Goal: Check status: Check status

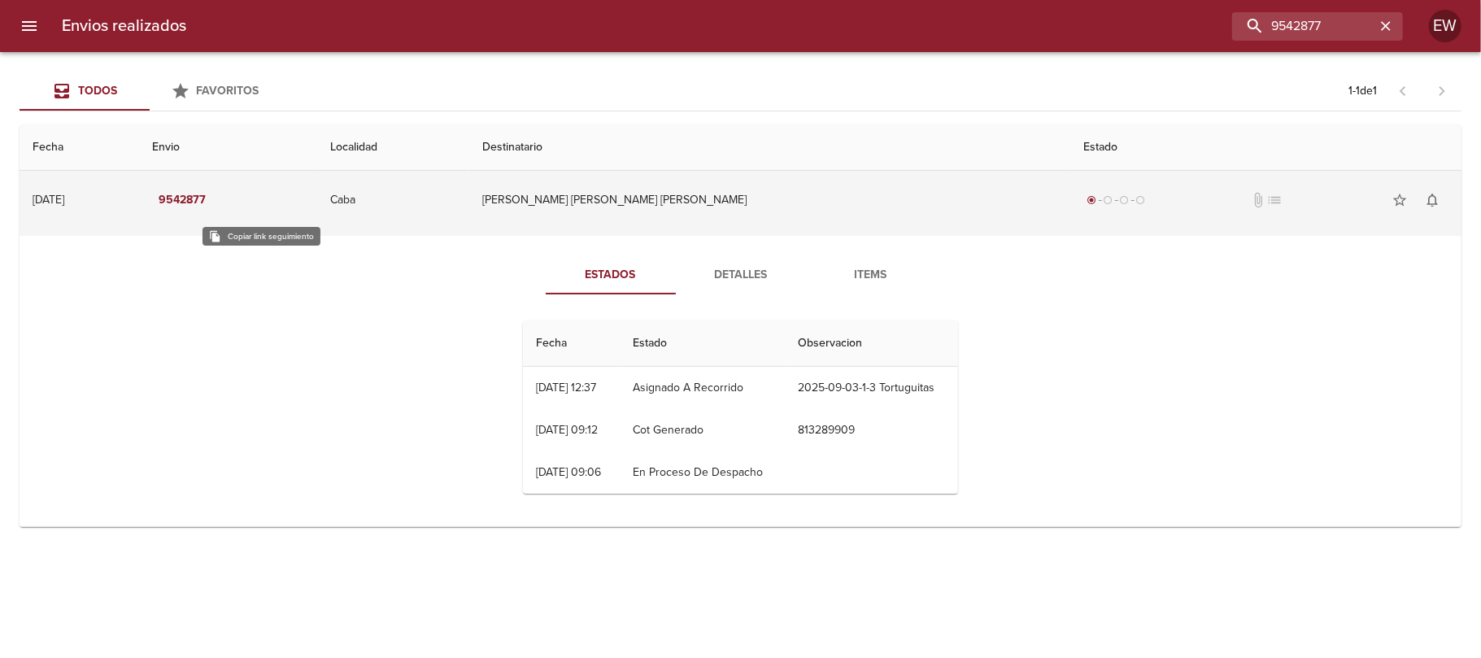
click at [206, 199] on em "9542877" at bounding box center [182, 200] width 47 height 20
click at [206, 195] on em "9542877" at bounding box center [182, 200] width 47 height 20
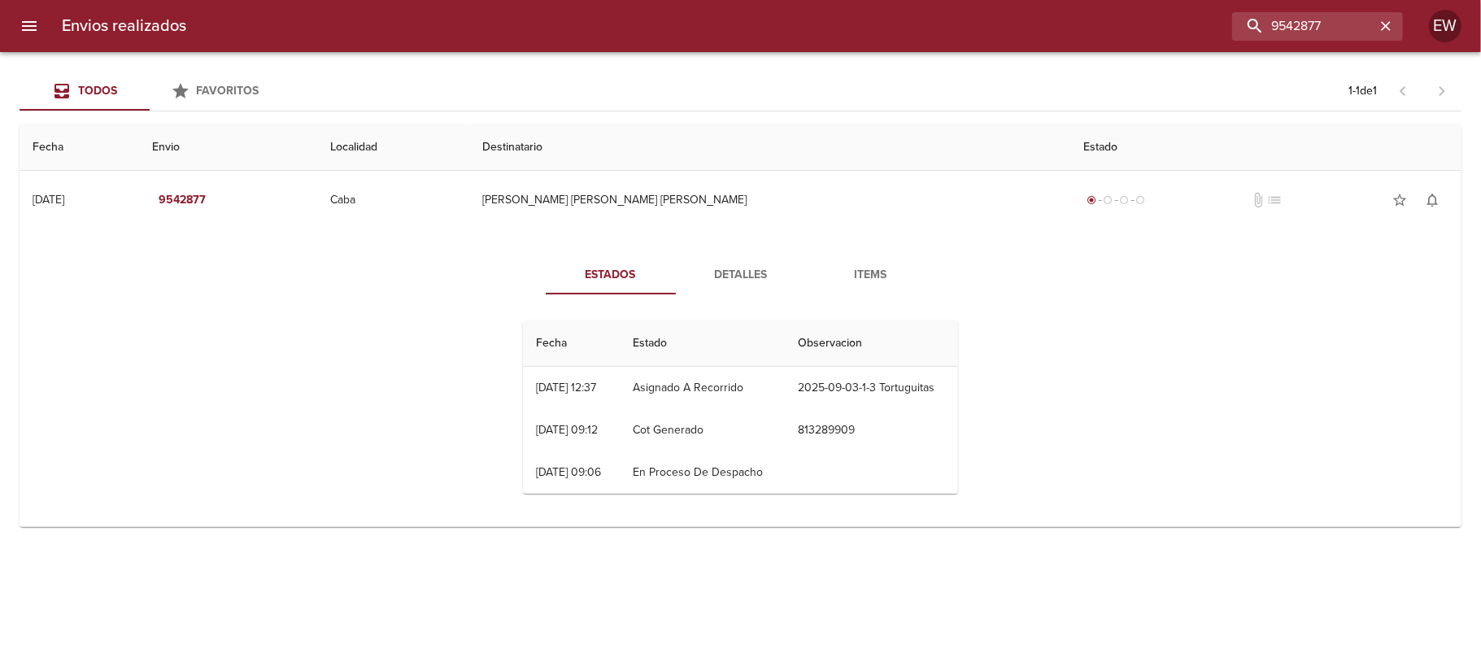
click at [1021, 394] on div "Estados Detalles Items Fecha Estado Observacion 01/09 [DATE] 12:37 Asignado A R…" at bounding box center [741, 381] width 1416 height 290
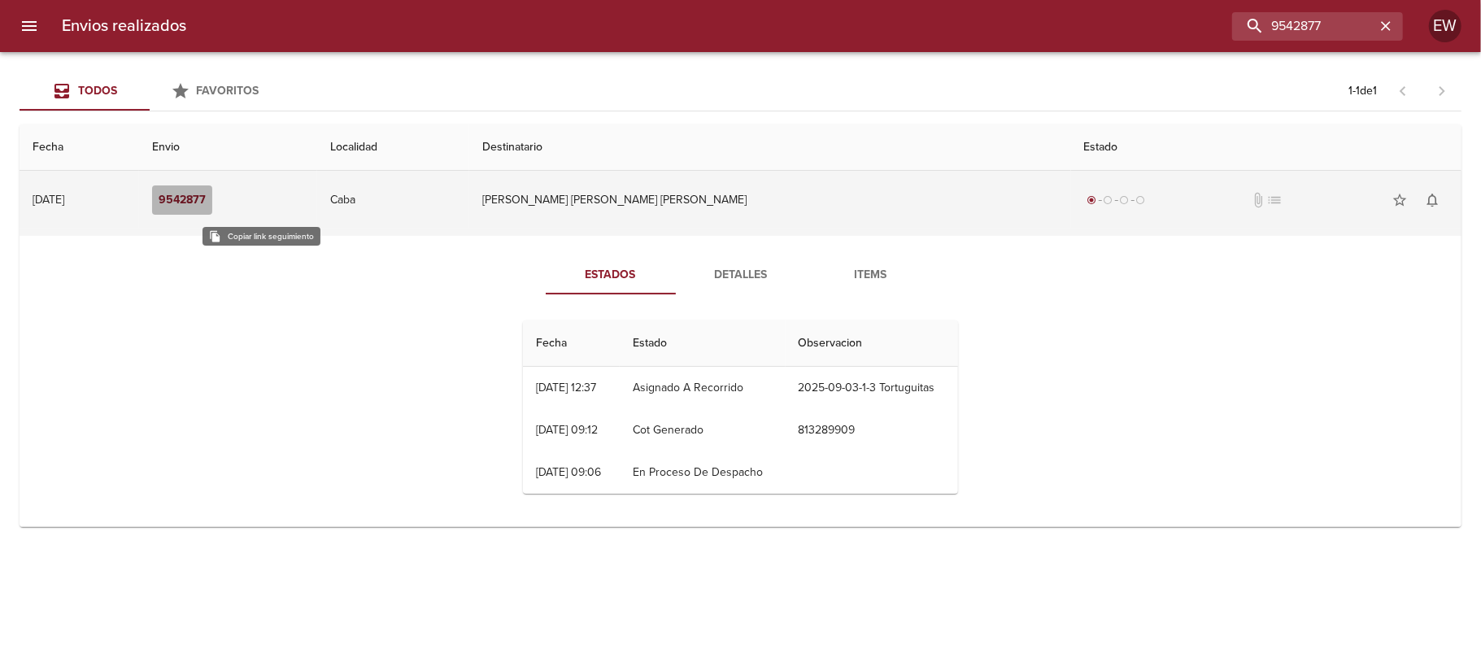
click at [206, 197] on em "9542877" at bounding box center [182, 200] width 47 height 20
click at [206, 199] on em "9542877" at bounding box center [182, 200] width 47 height 20
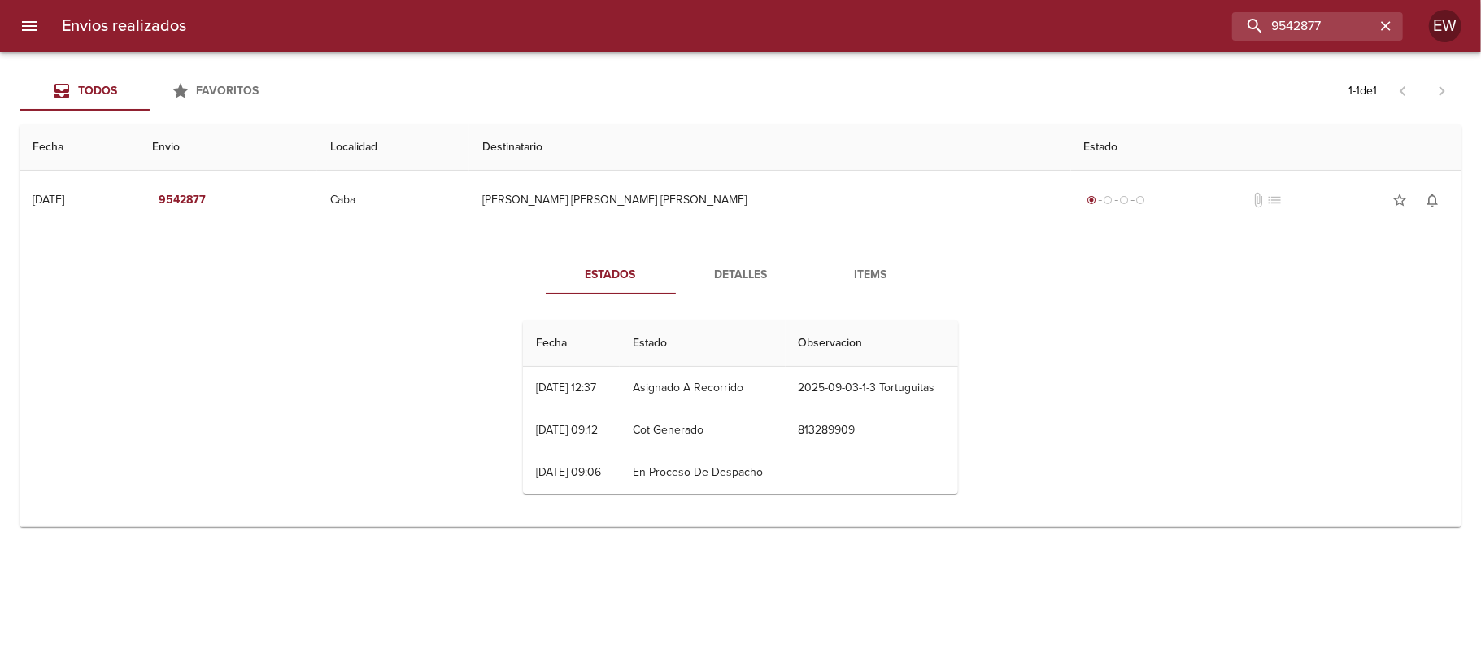
click at [736, 260] on button "Detalles" at bounding box center [741, 274] width 130 height 39
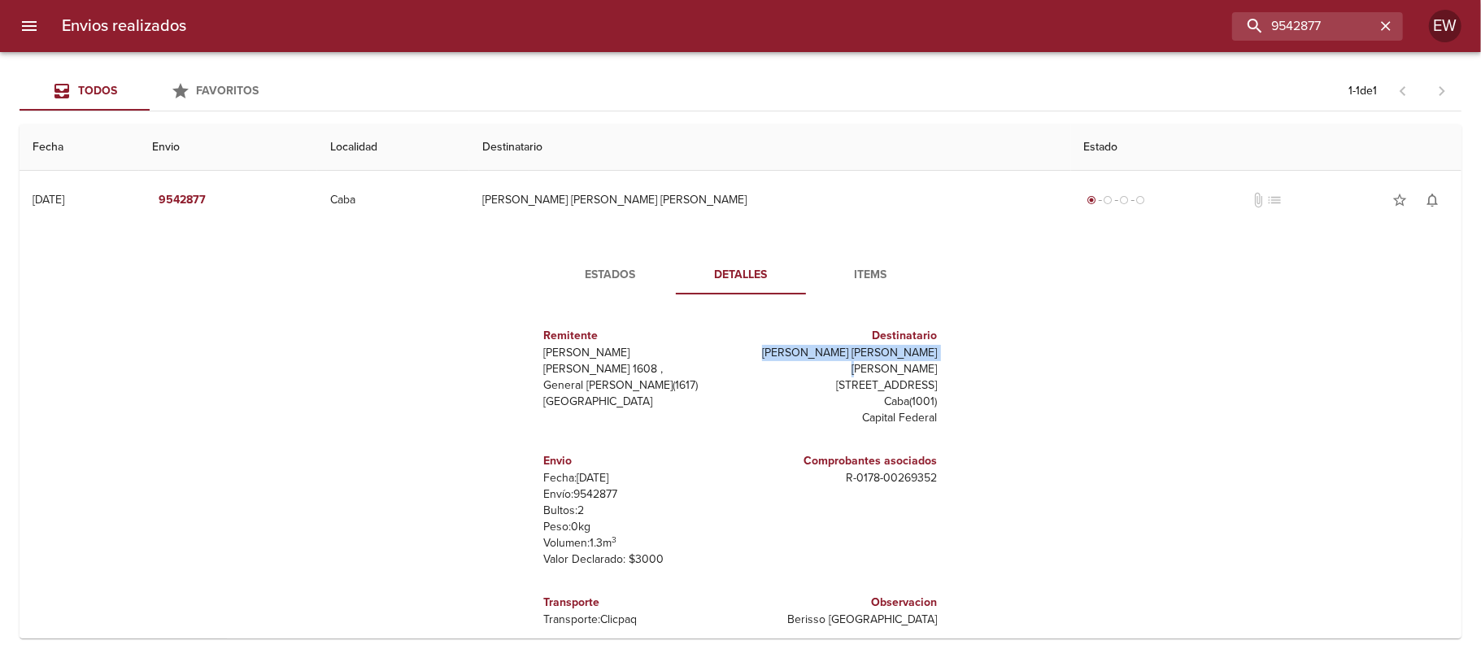
drag, startPoint x: 778, startPoint y: 352, endPoint x: 934, endPoint y: 356, distance: 155.4
click at [934, 356] on div "Destinatario Catalina [PERSON_NAME] Penoro Ml [STREET_ADDRESS]" at bounding box center [842, 376] width 203 height 125
copy p "[PERSON_NAME] [PERSON_NAME] [PERSON_NAME]"
click at [1383, 26] on icon "button" at bounding box center [1385, 26] width 16 height 16
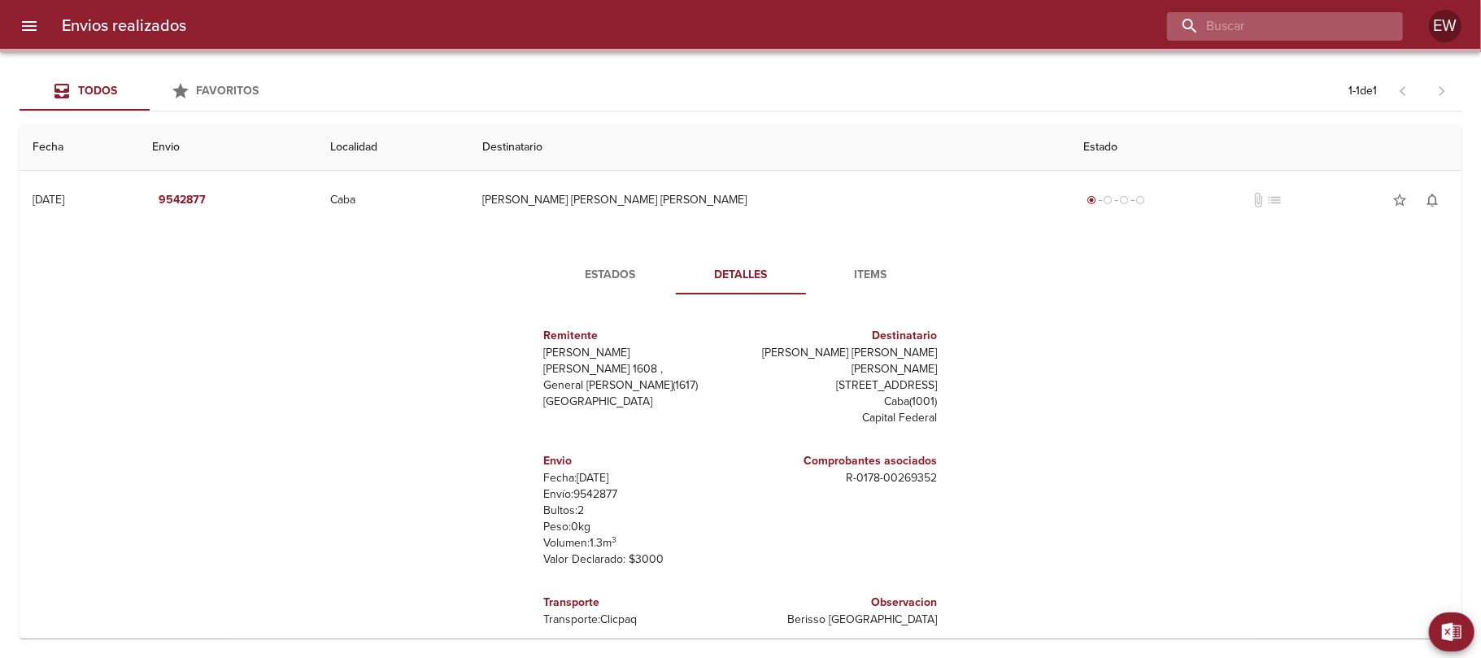
click at [1343, 27] on input "buscar" at bounding box center [1271, 26] width 208 height 28
paste input "[PERSON_NAME] [PERSON_NAME] ML"
type input "[PERSON_NAME] [PERSON_NAME] ML"
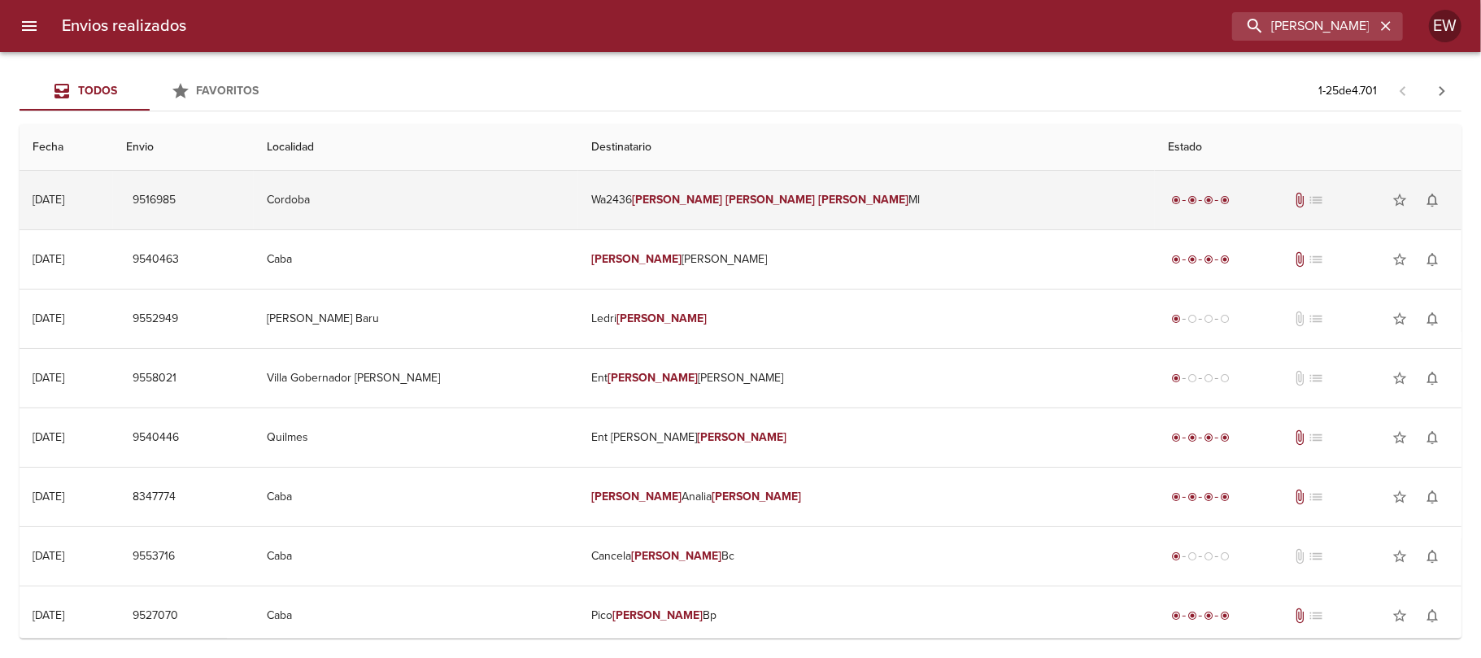
click at [973, 195] on td "Wa2436 [PERSON_NAME] [PERSON_NAME] [PERSON_NAME]" at bounding box center [866, 200] width 577 height 59
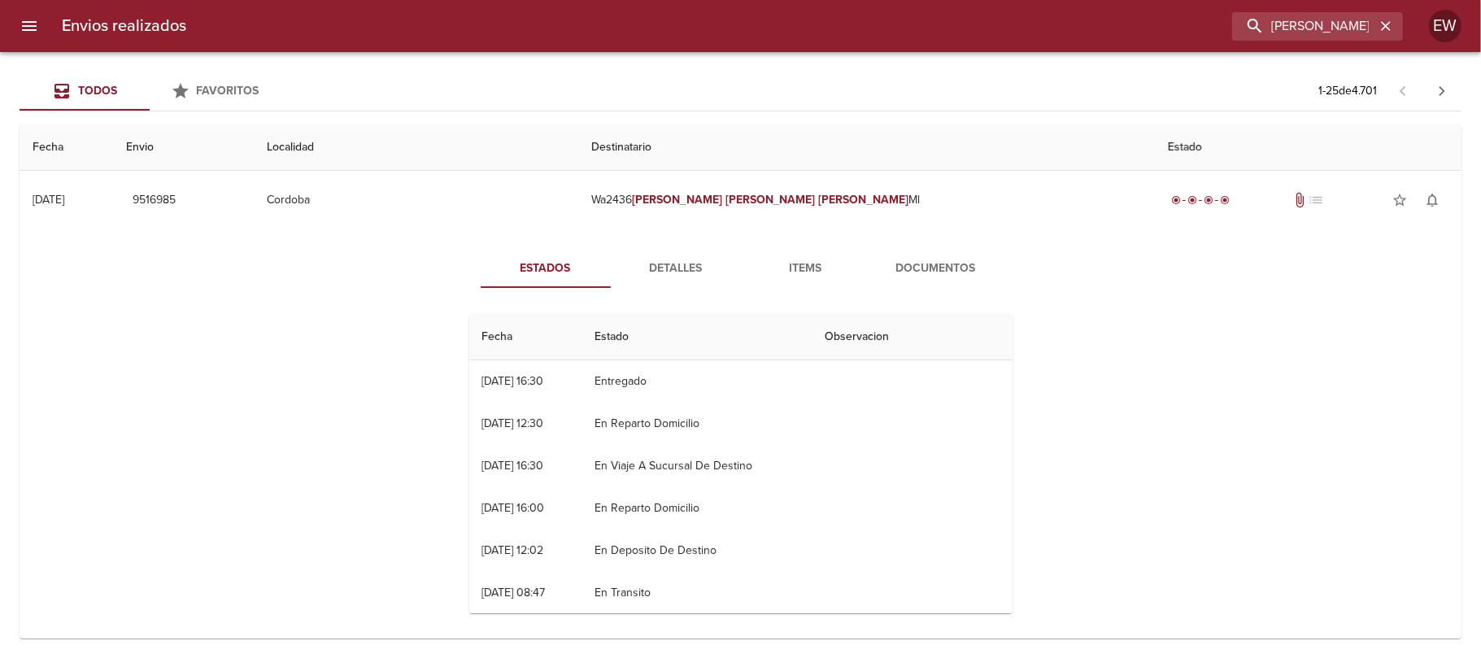
click at [644, 270] on span "Detalles" at bounding box center [675, 269] width 111 height 20
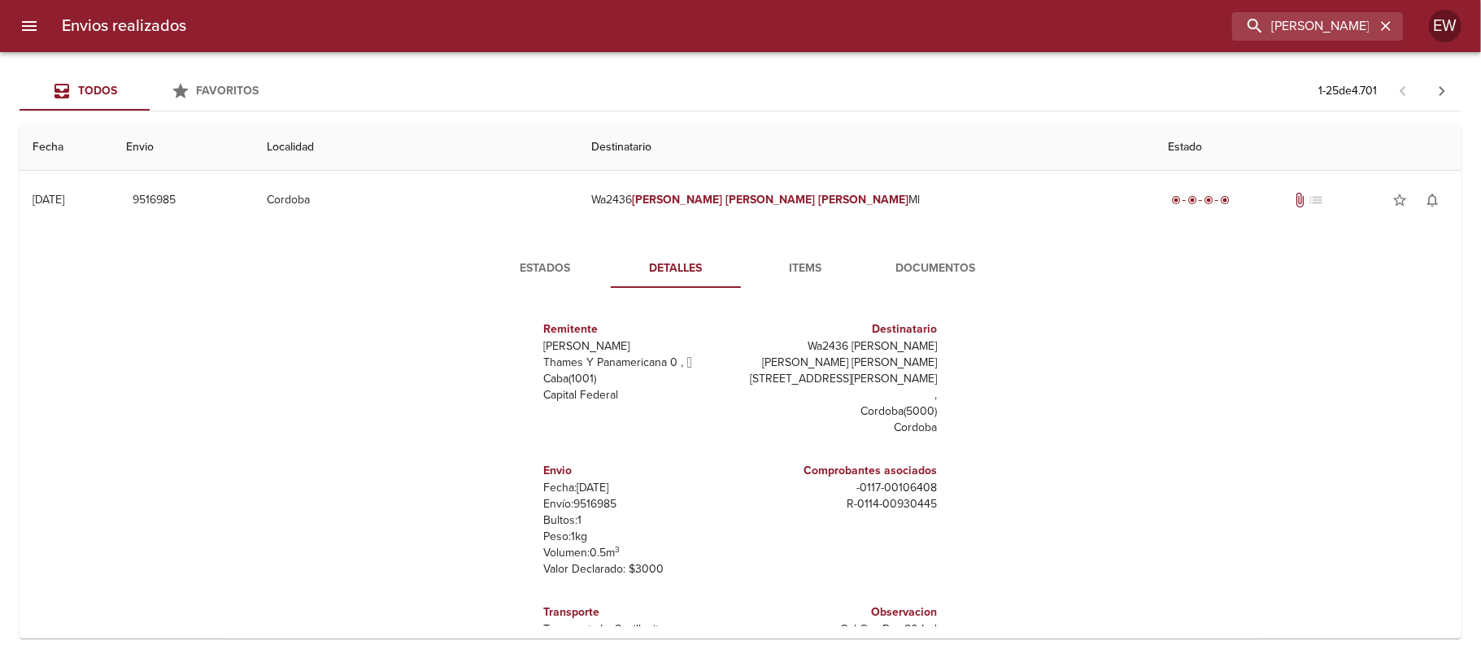
scroll to position [7, 0]
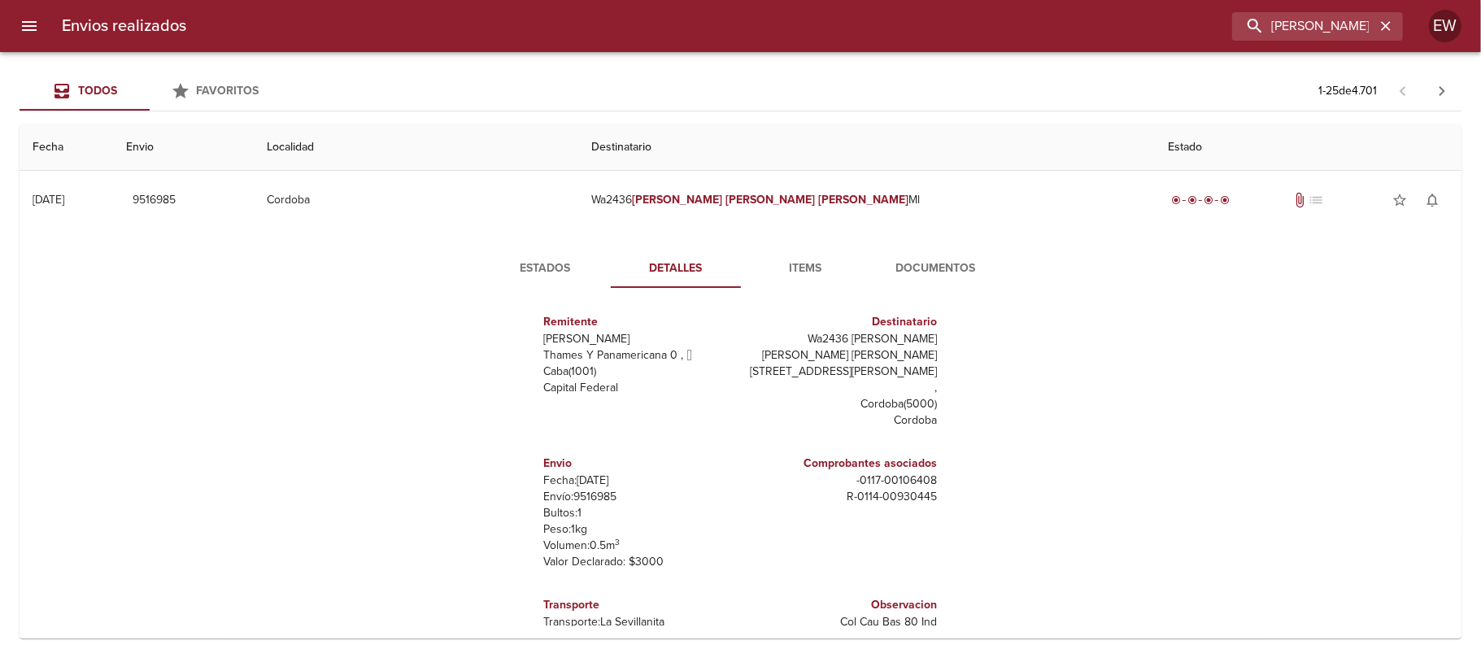
click at [538, 264] on span "Estados" at bounding box center [545, 269] width 111 height 20
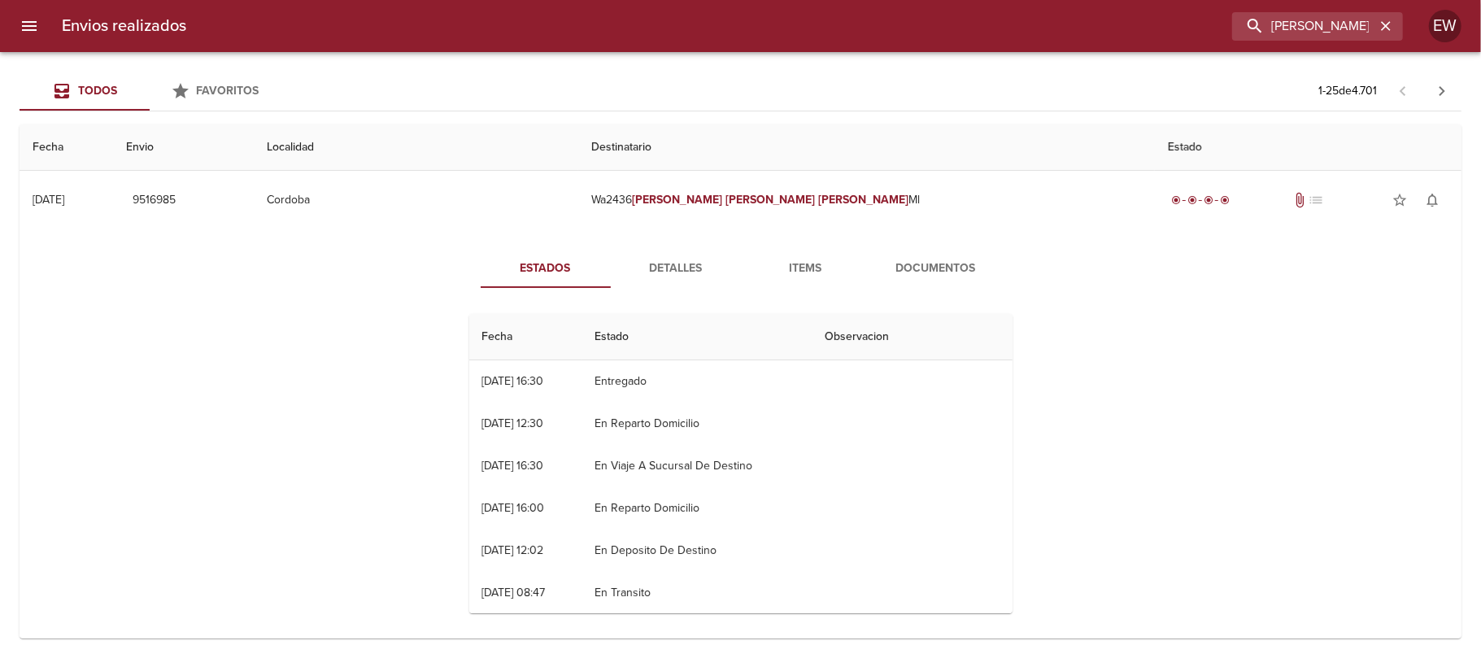
scroll to position [0, 0]
click at [902, 277] on span "Documentos" at bounding box center [936, 269] width 111 height 20
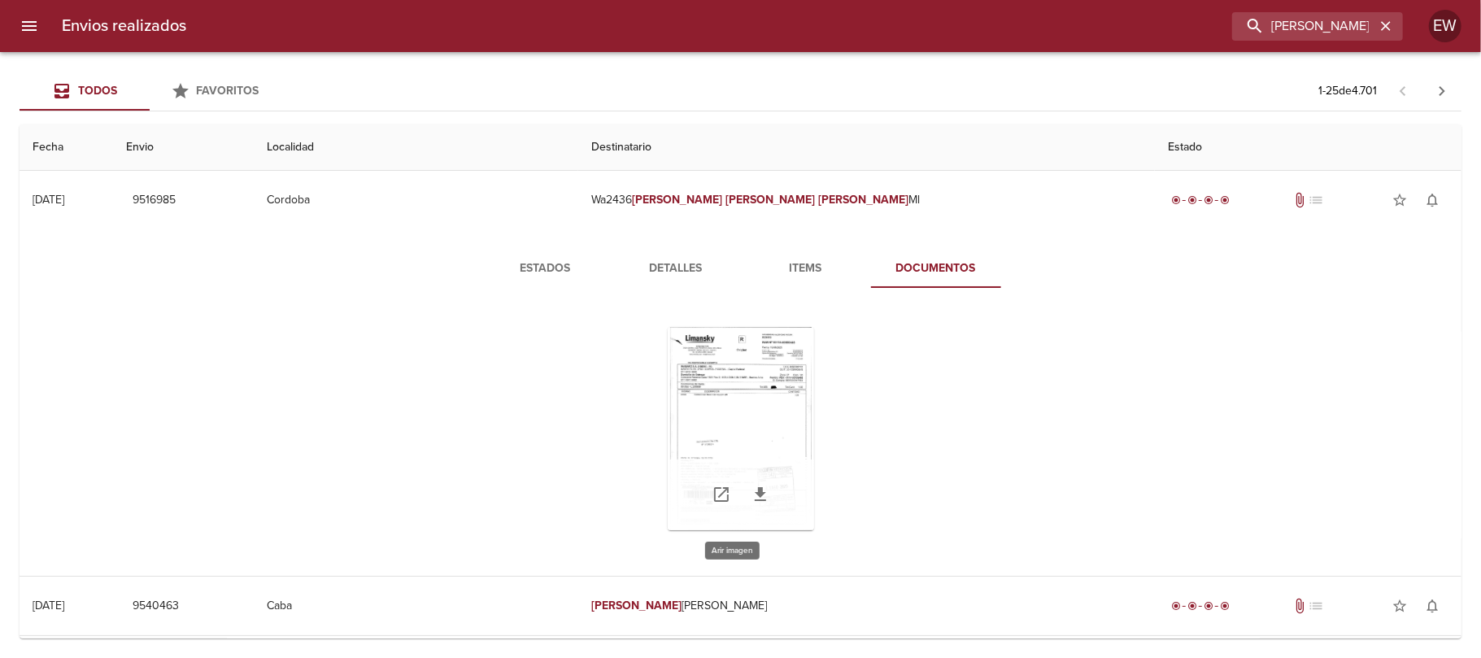
click at [759, 424] on div "Tabla de envíos del cliente" at bounding box center [741, 428] width 146 height 203
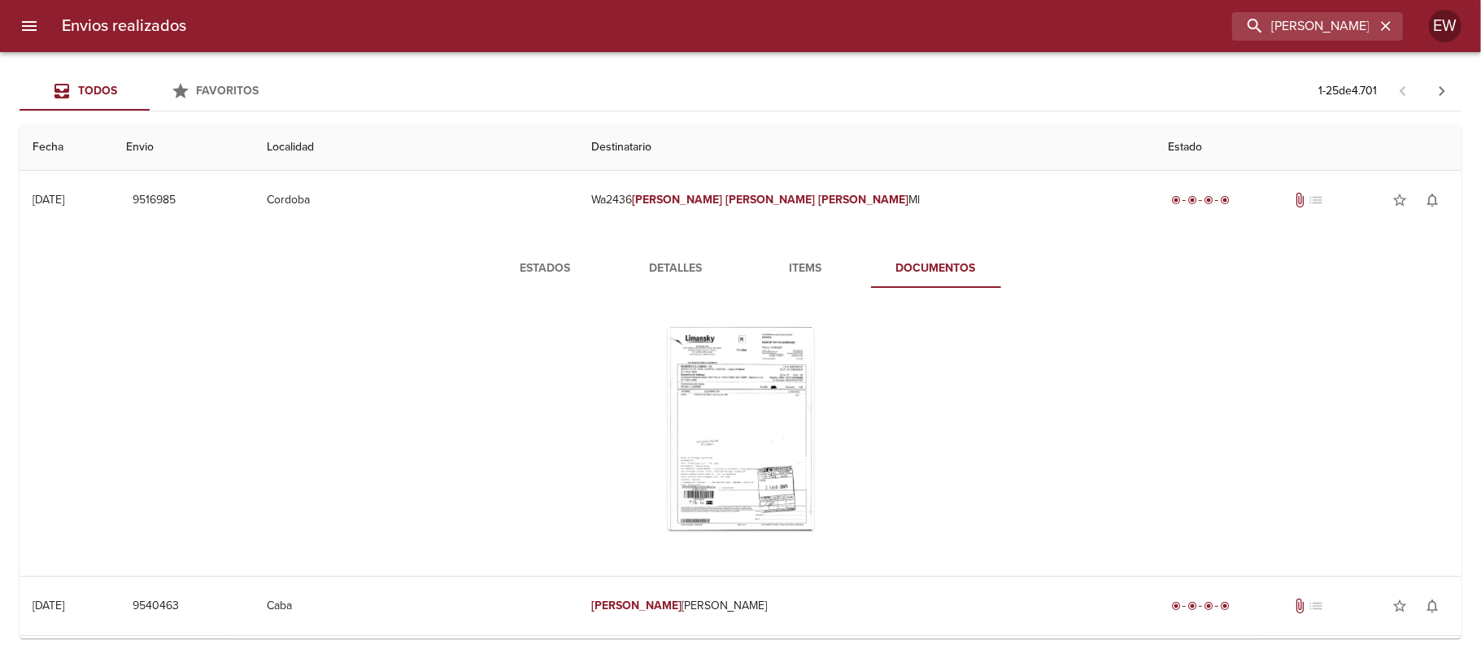
click at [672, 261] on span "Detalles" at bounding box center [675, 269] width 111 height 20
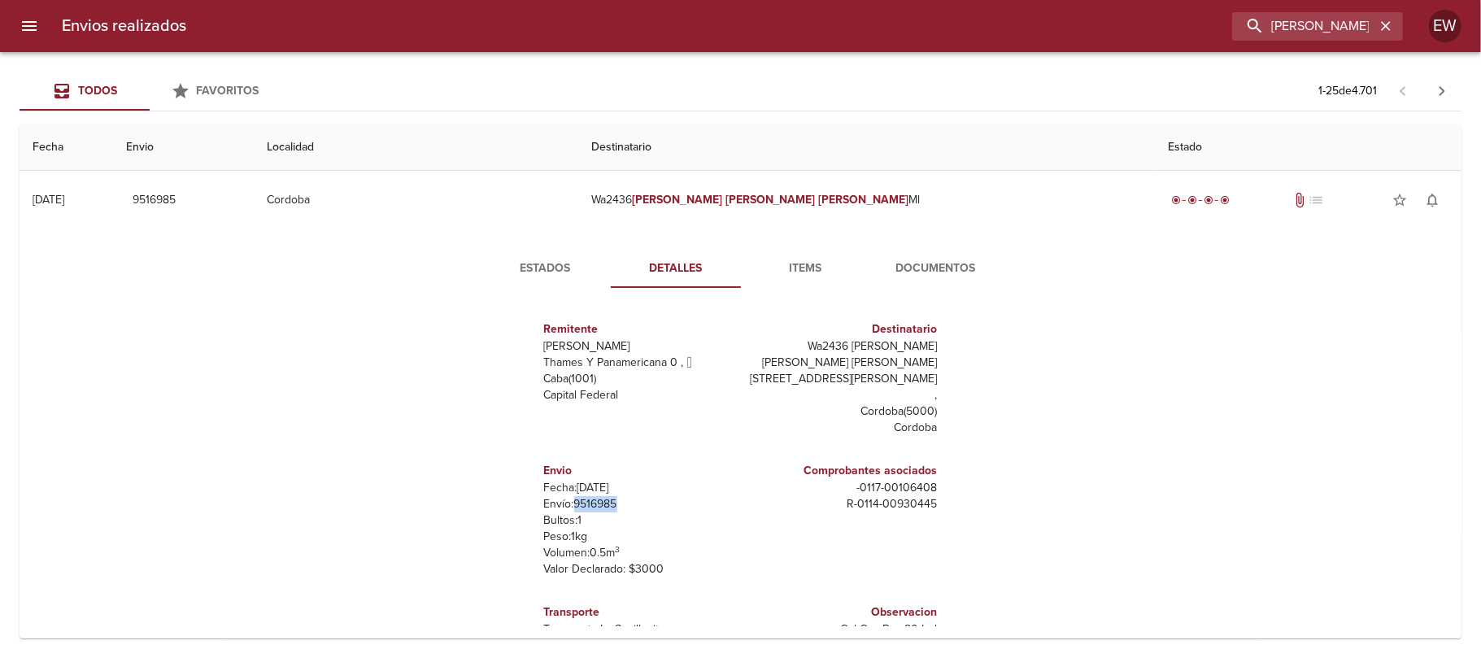
drag, startPoint x: 603, startPoint y: 477, endPoint x: 559, endPoint y: 472, distance: 43.3
click at [559, 496] on p "Envío: 9516985" at bounding box center [639, 504] width 190 height 16
copy p "9516985"
click at [1390, 24] on icon "button" at bounding box center [1385, 26] width 16 height 16
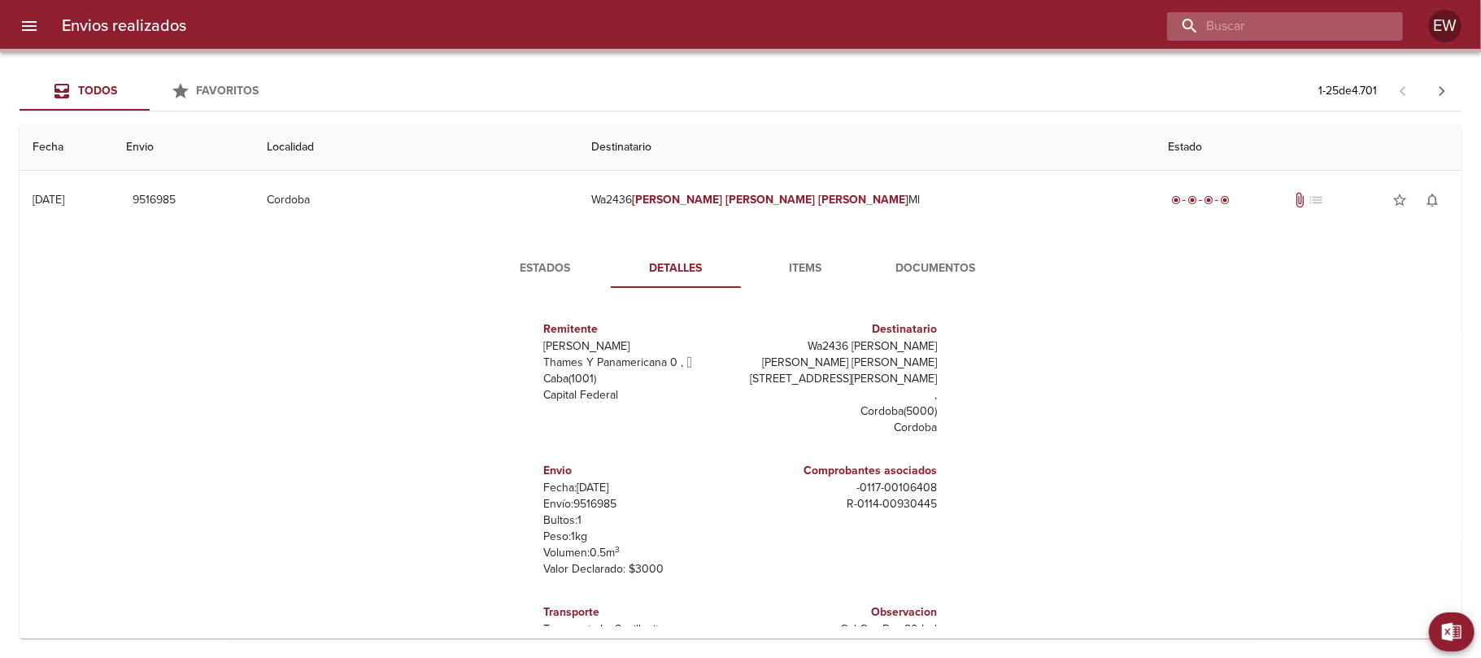
click at [1334, 24] on input "buscar" at bounding box center [1271, 26] width 208 height 28
paste input "[PERSON_NAME] ML"
type input "[PERSON_NAME] ML"
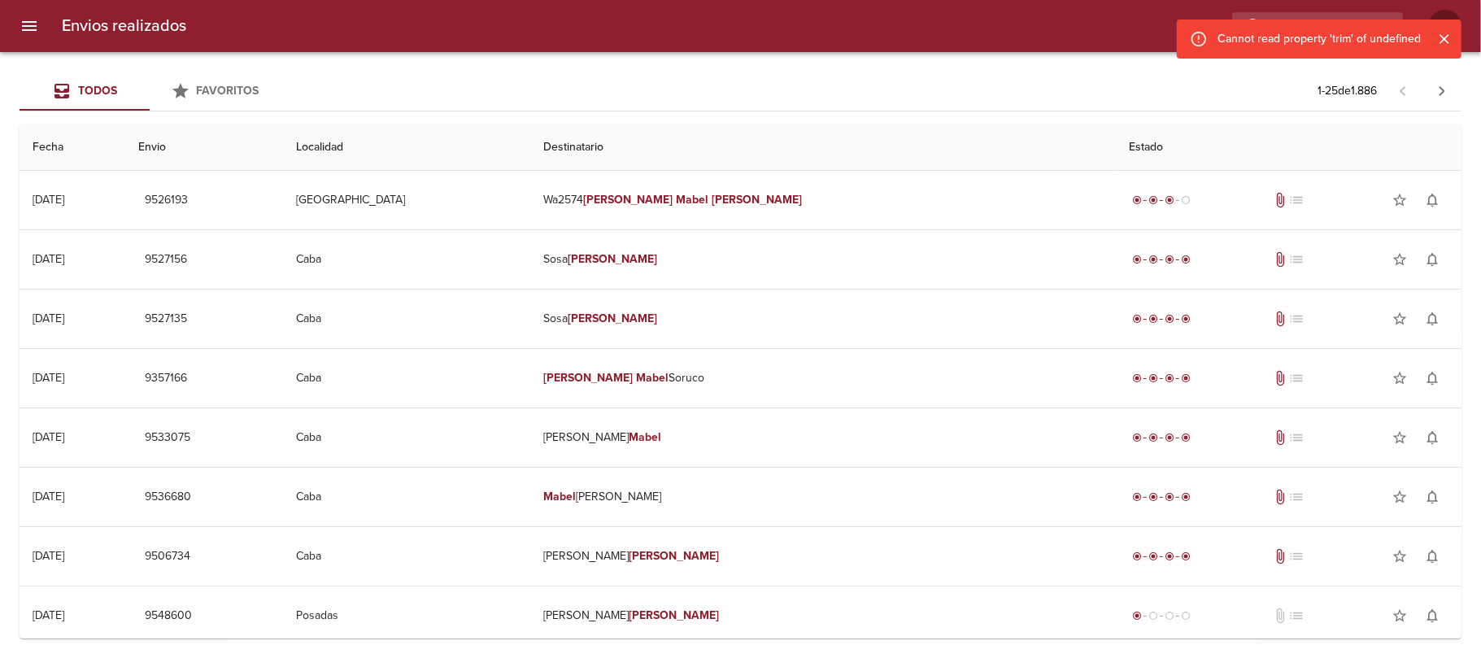
click at [1441, 31] on icon "Cerrar" at bounding box center [1444, 39] width 16 height 16
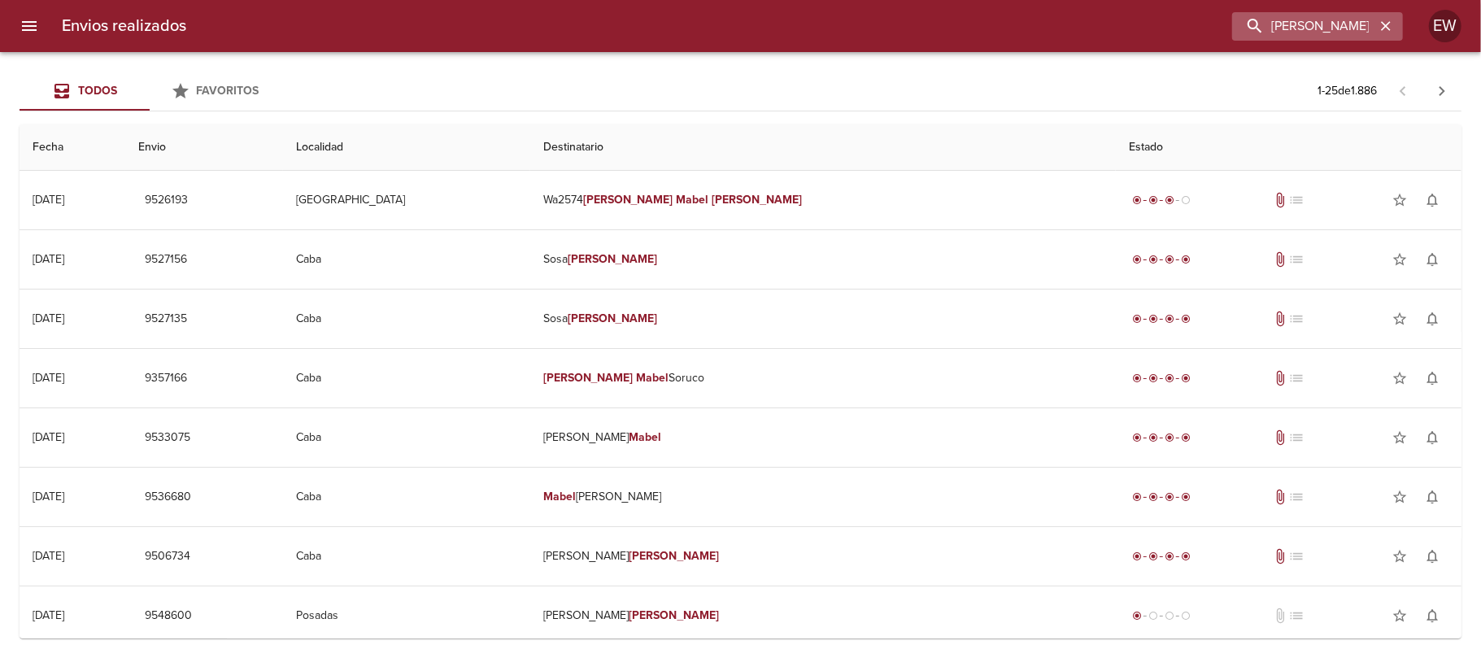
click at [1394, 30] on button "button" at bounding box center [1385, 25] width 21 height 21
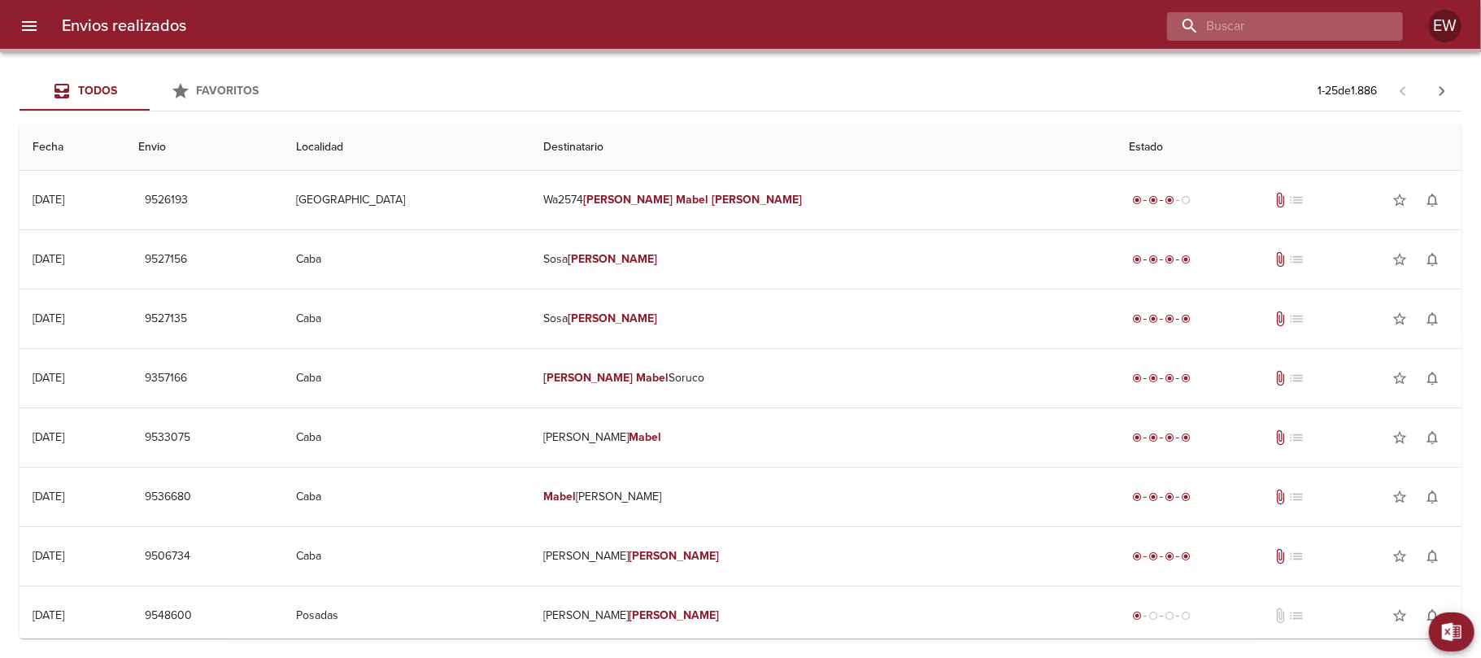
click at [1360, 29] on input "buscar" at bounding box center [1271, 26] width 208 height 28
paste input "[PERSON_NAME] ML"
type input "[PERSON_NAME] ML"
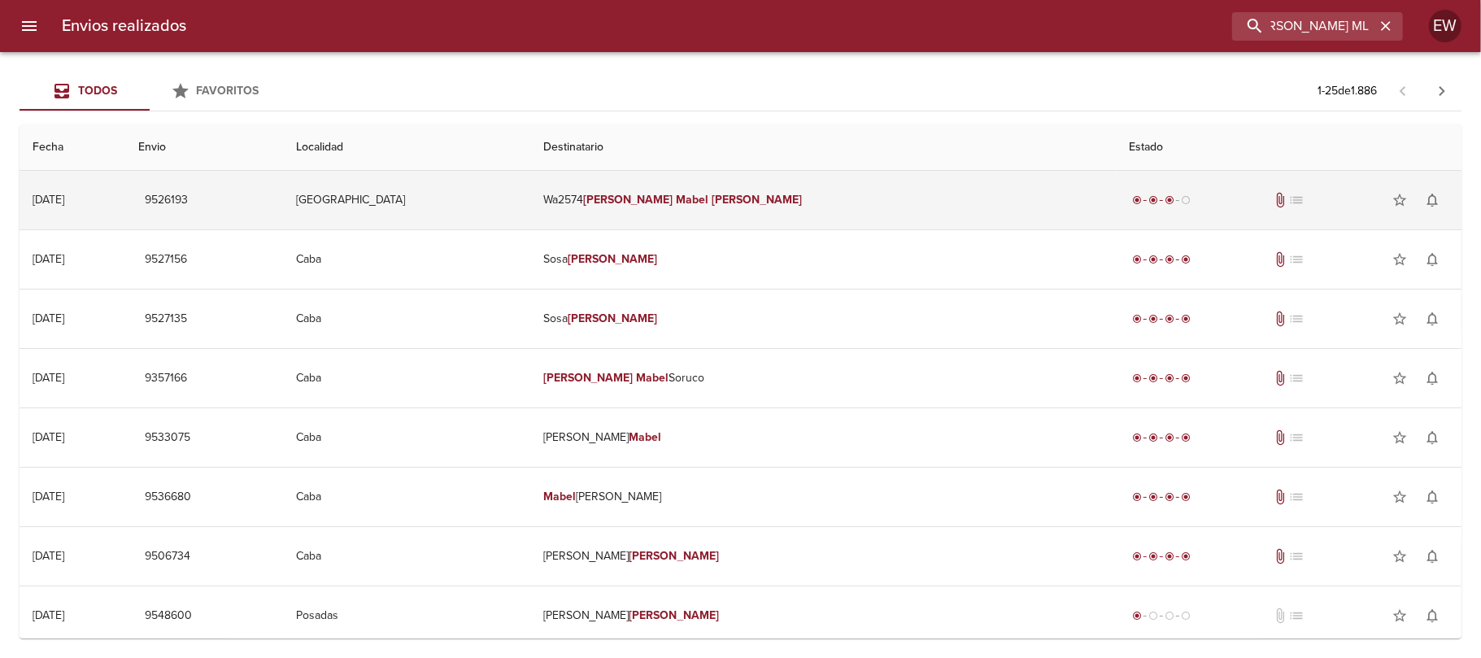
click at [873, 197] on td "Wa2574 [PERSON_NAME]" at bounding box center [822, 200] width 585 height 59
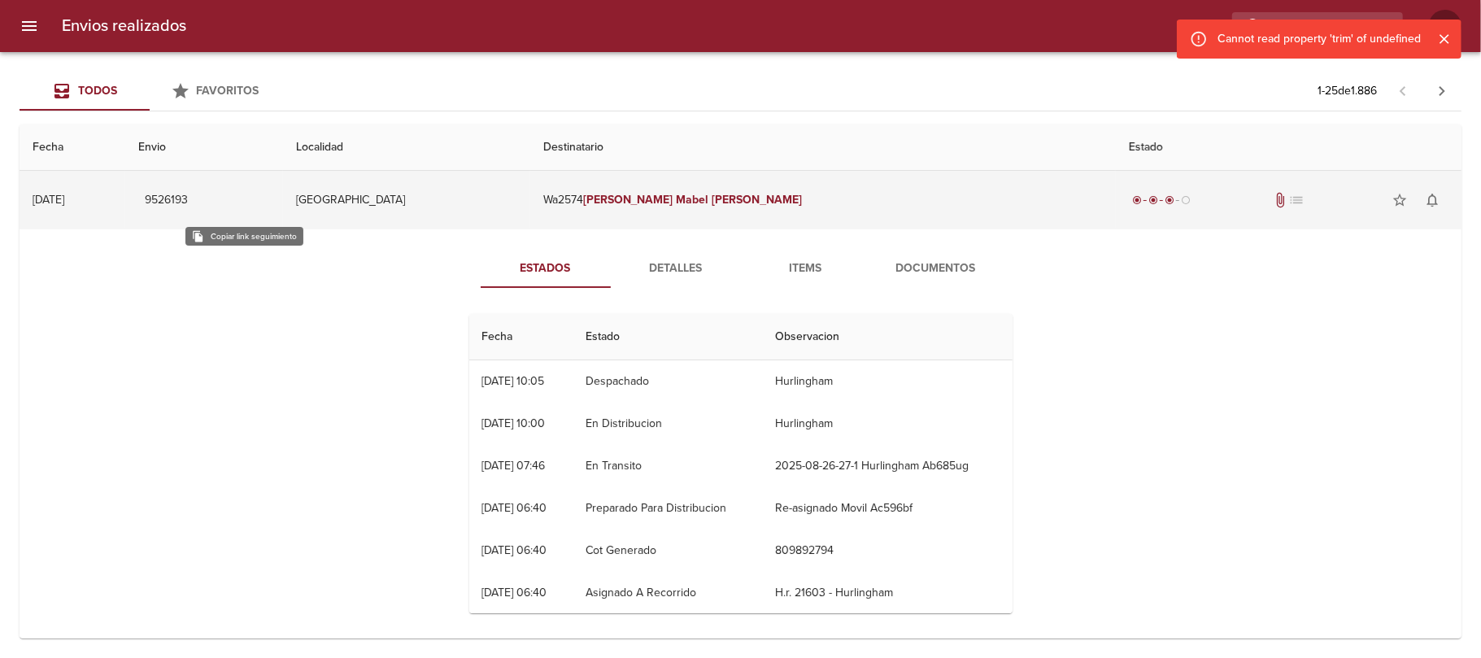
click at [188, 202] on span "9526193" at bounding box center [166, 200] width 43 height 20
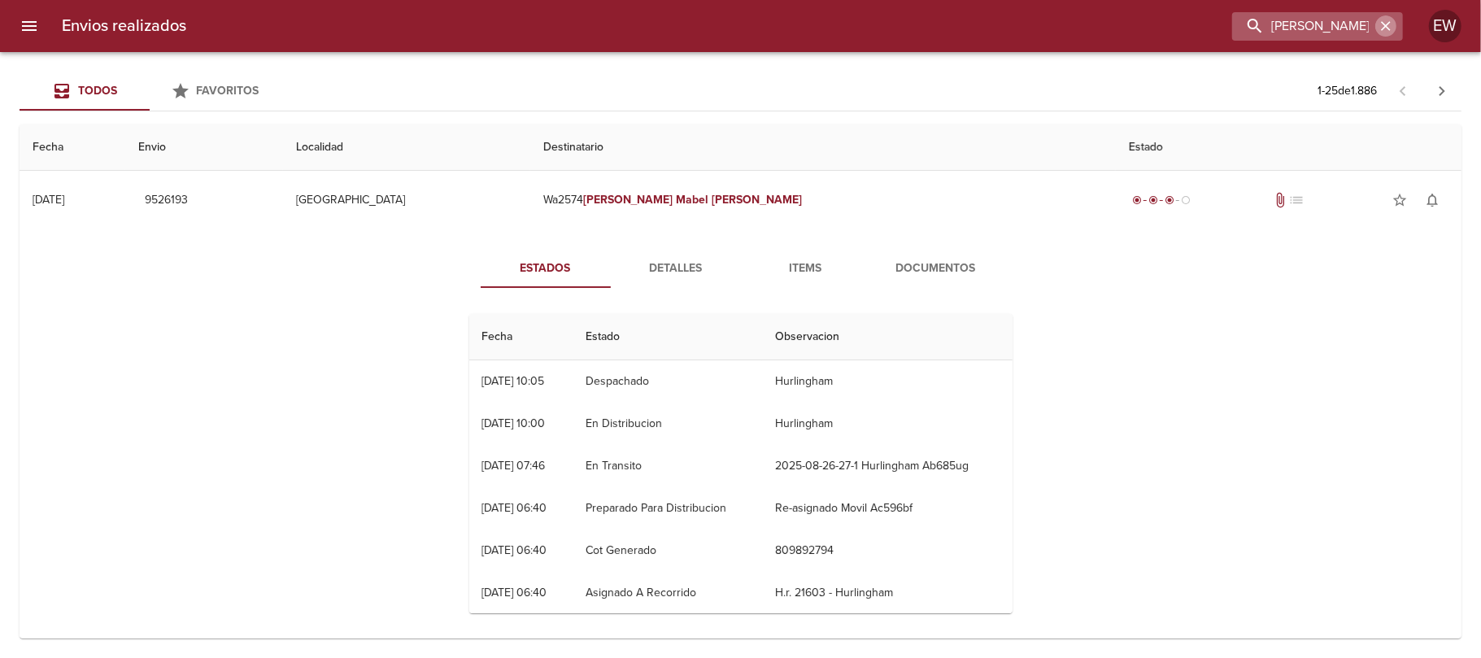
click at [1381, 27] on icon "button" at bounding box center [1385, 26] width 16 height 16
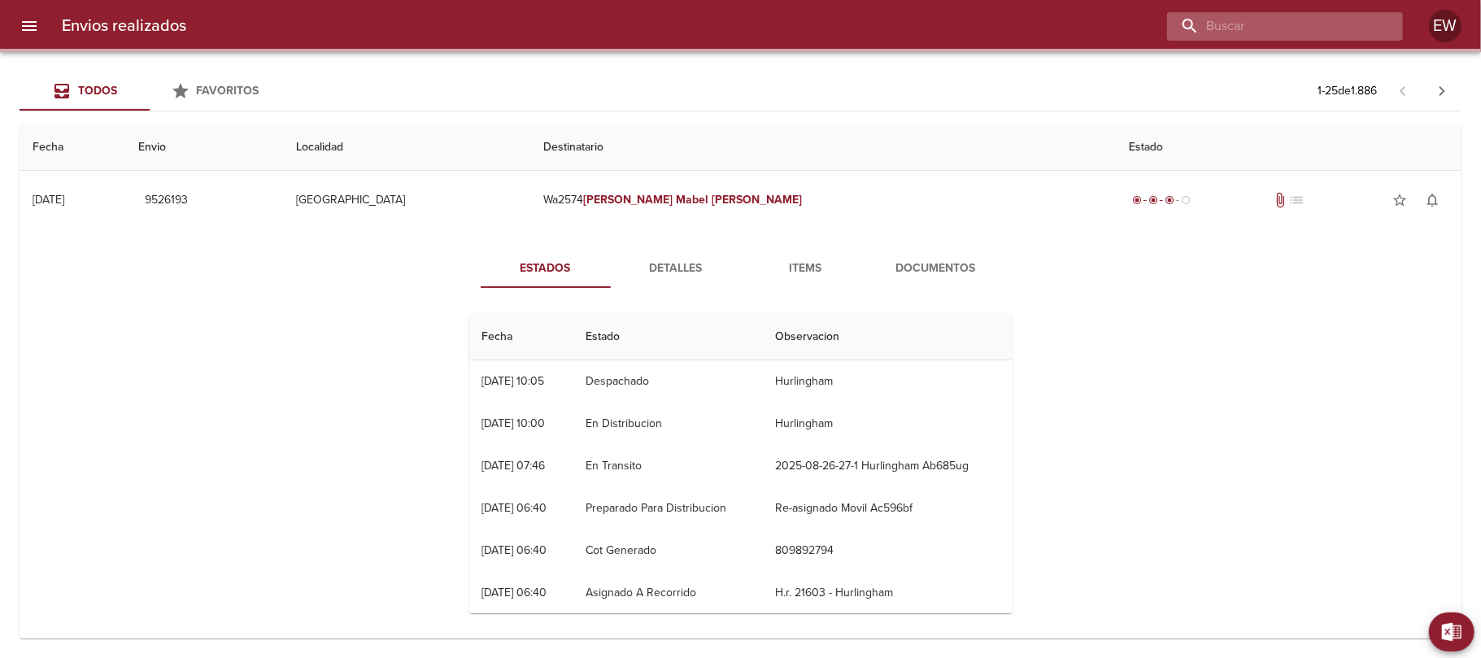
click at [1309, 24] on input "buscar" at bounding box center [1271, 26] width 208 height 28
paste input "9543290"
type input "9543290"
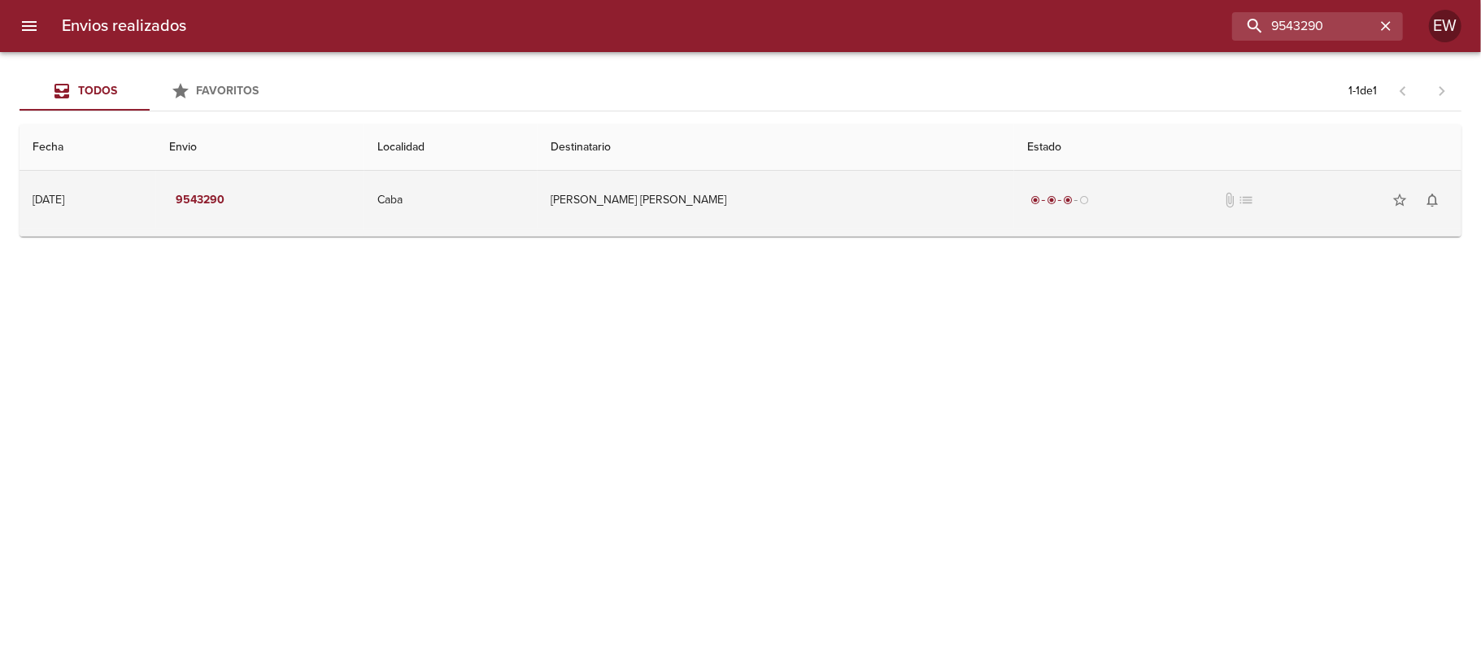
click at [867, 213] on td "[PERSON_NAME] [PERSON_NAME]" at bounding box center [775, 200] width 477 height 59
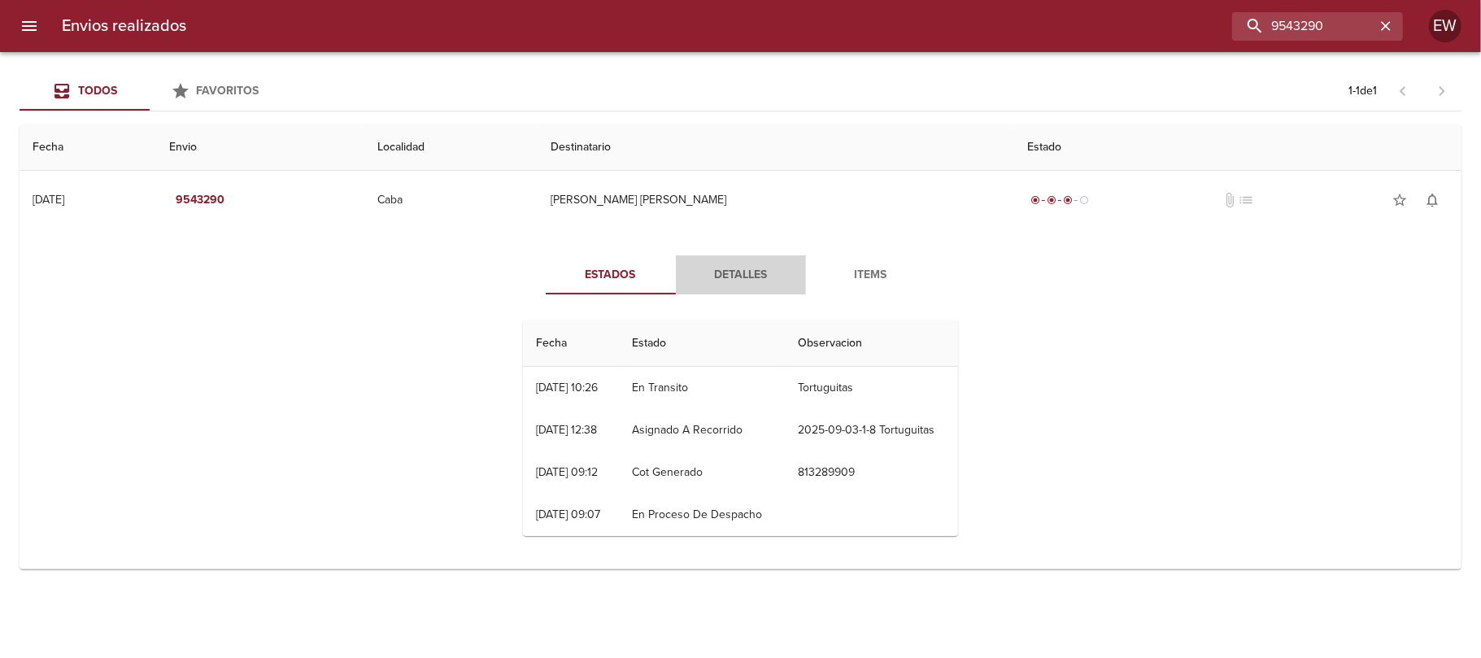
click at [727, 268] on span "Detalles" at bounding box center [740, 275] width 111 height 20
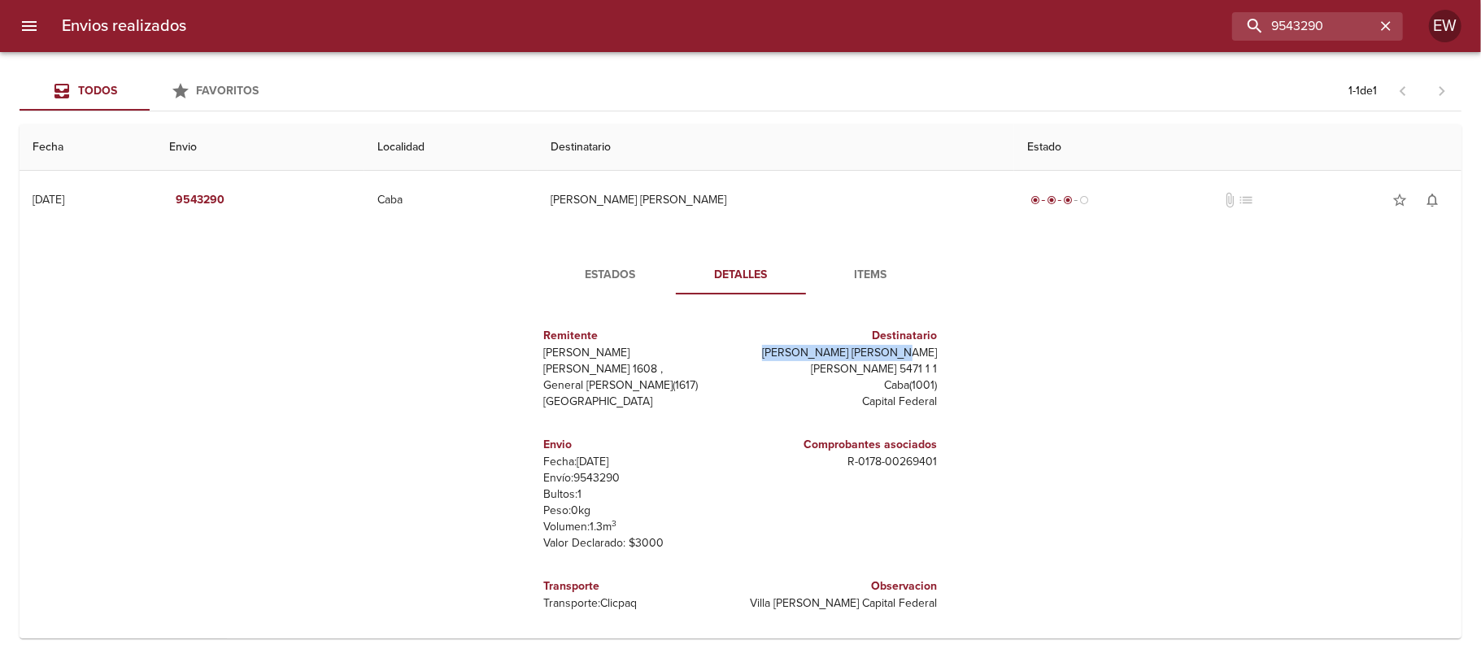
drag, startPoint x: 811, startPoint y: 350, endPoint x: 934, endPoint y: 356, distance: 123.0
click at [934, 356] on div "Destinatario [PERSON_NAME] [PERSON_NAME] [PERSON_NAME] 5471 1 1 Caba ( 1001 ) C…" at bounding box center [842, 368] width 203 height 109
copy p "[PERSON_NAME] [PERSON_NAME]"
